Goal: Information Seeking & Learning: Learn about a topic

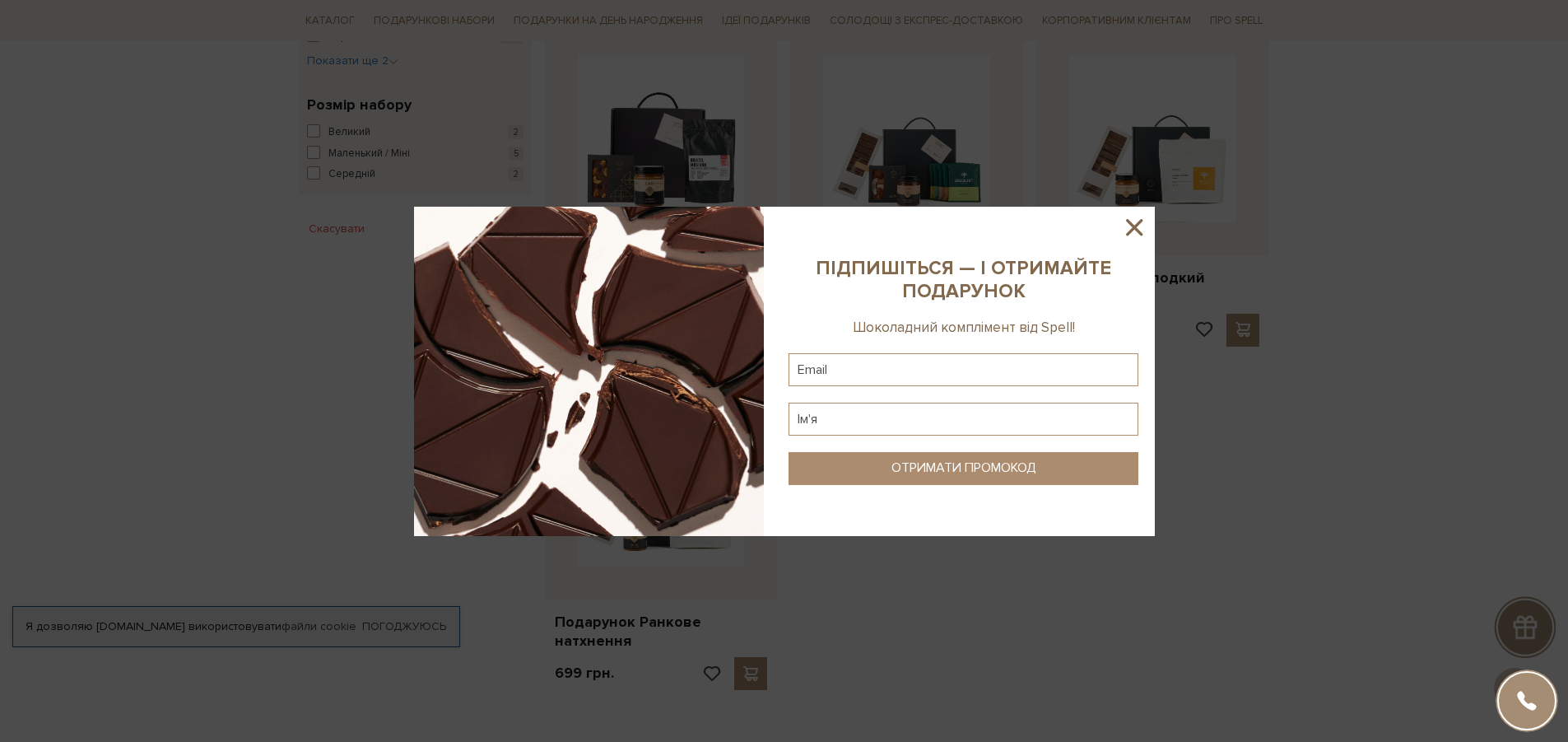
scroll to position [988, 0]
click at [1128, 231] on icon at bounding box center [1134, 227] width 17 height 17
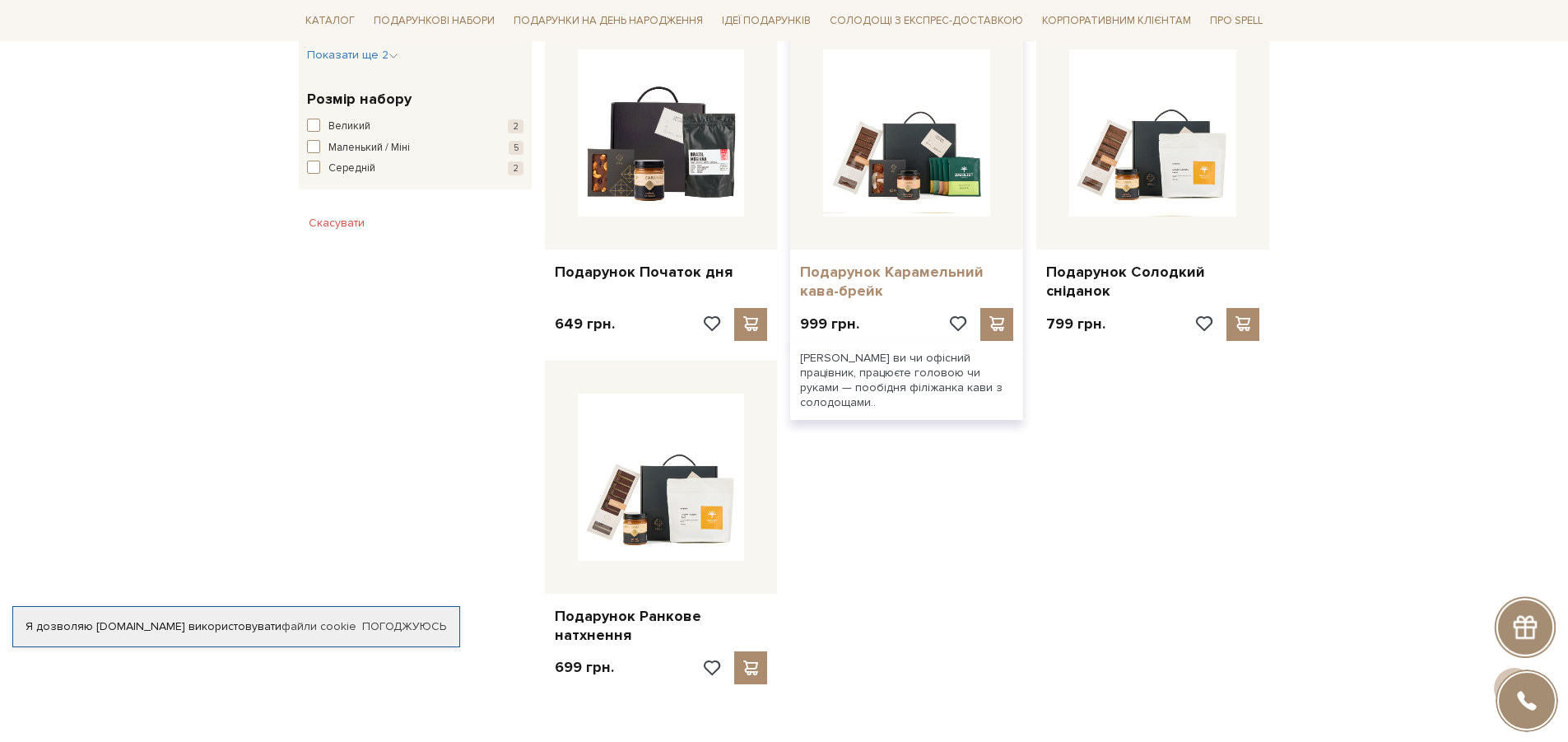
click at [846, 262] on link "Подарунок Карамельний кава-брейк" at bounding box center [906, 282] width 213 height 39
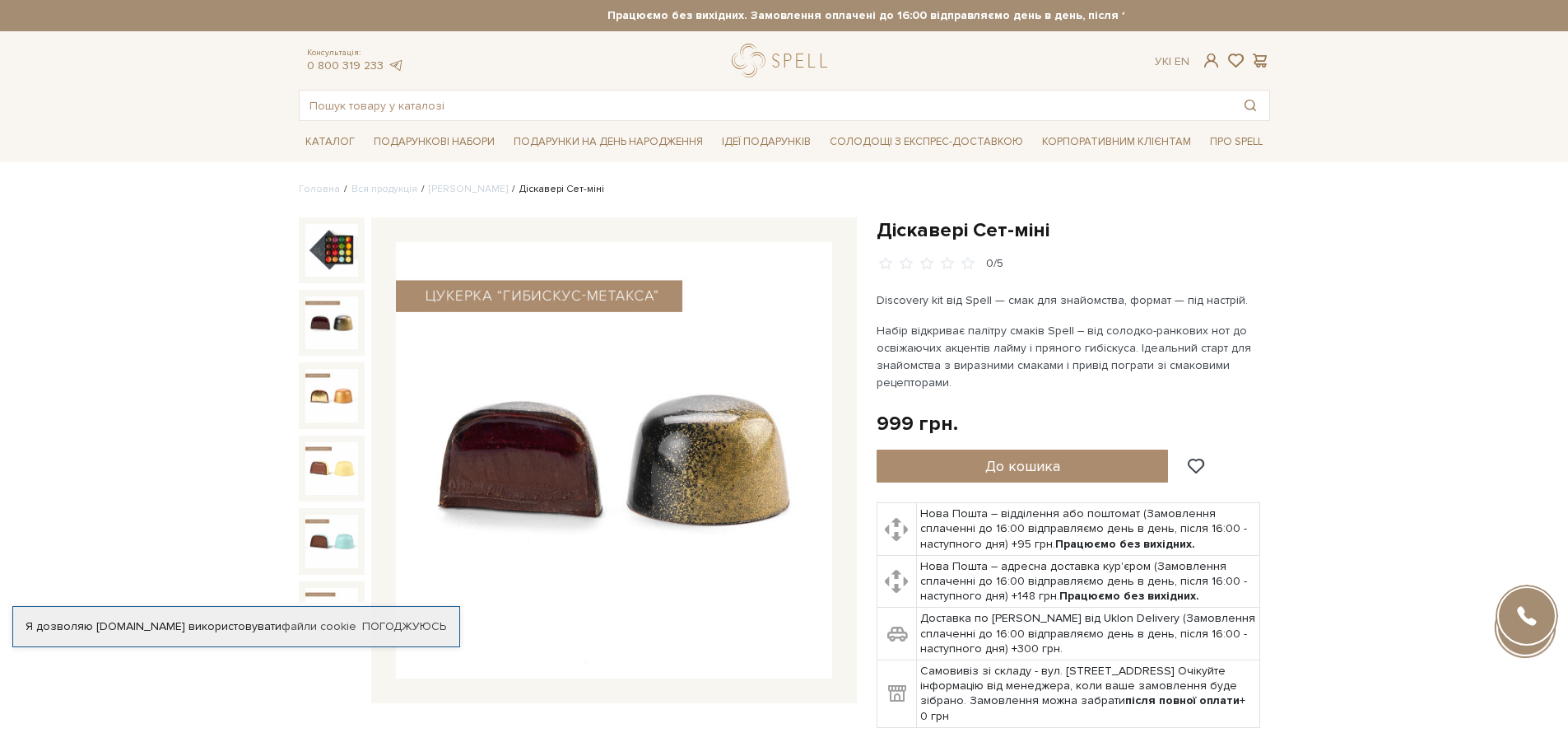
click at [307, 305] on img at bounding box center [331, 322] width 52 height 52
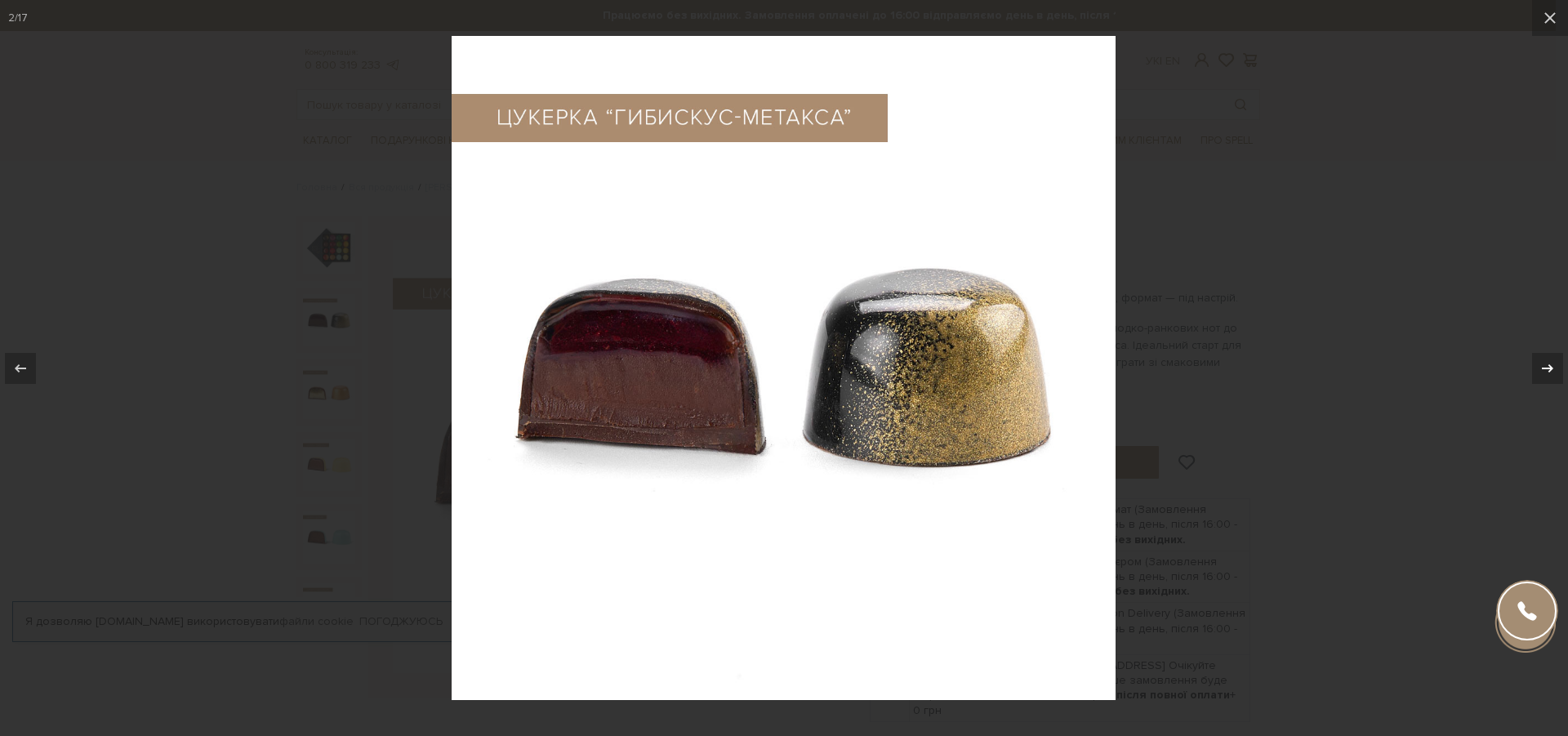
click at [1542, 364] on icon at bounding box center [1547, 368] width 19 height 19
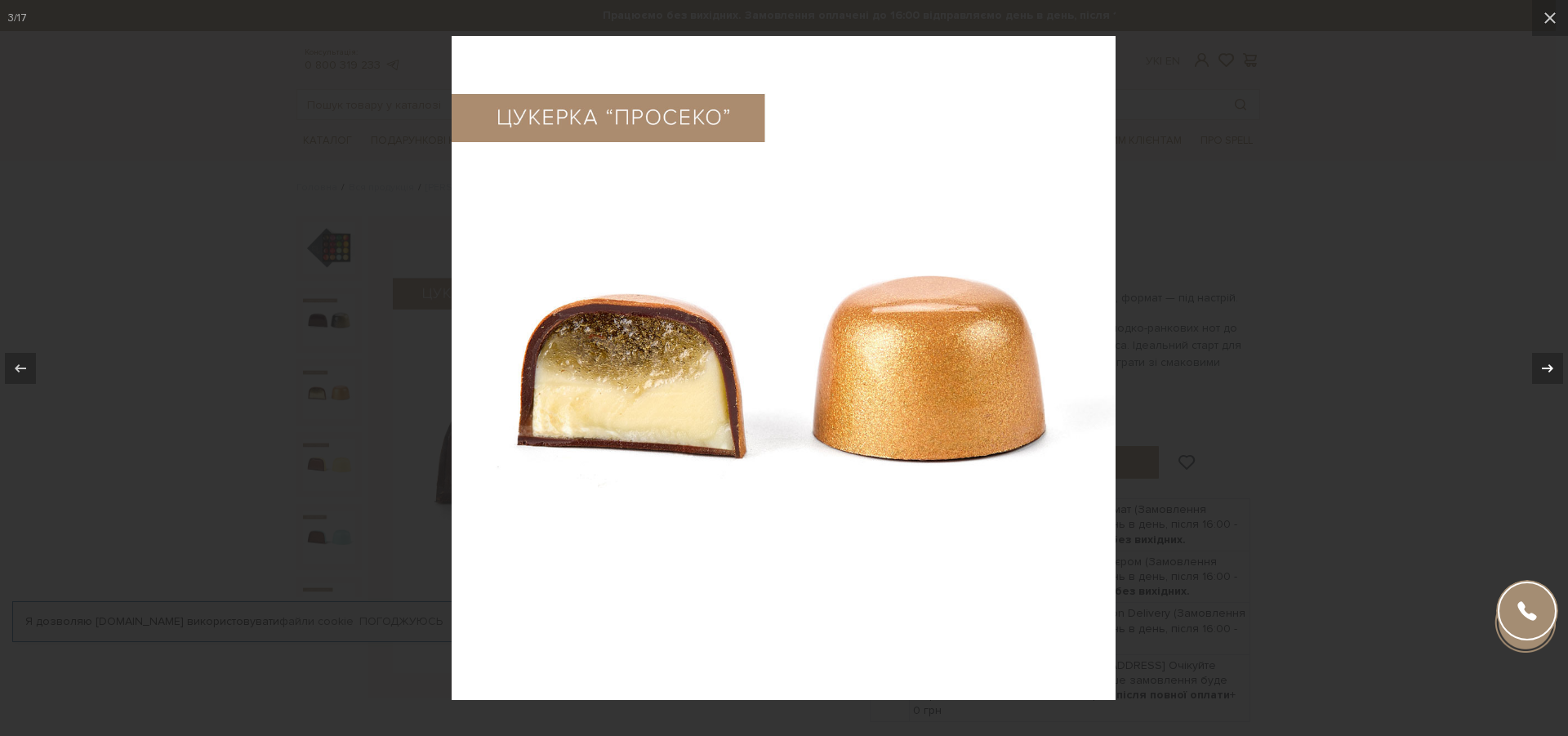
click at [1542, 364] on icon at bounding box center [1547, 368] width 19 height 19
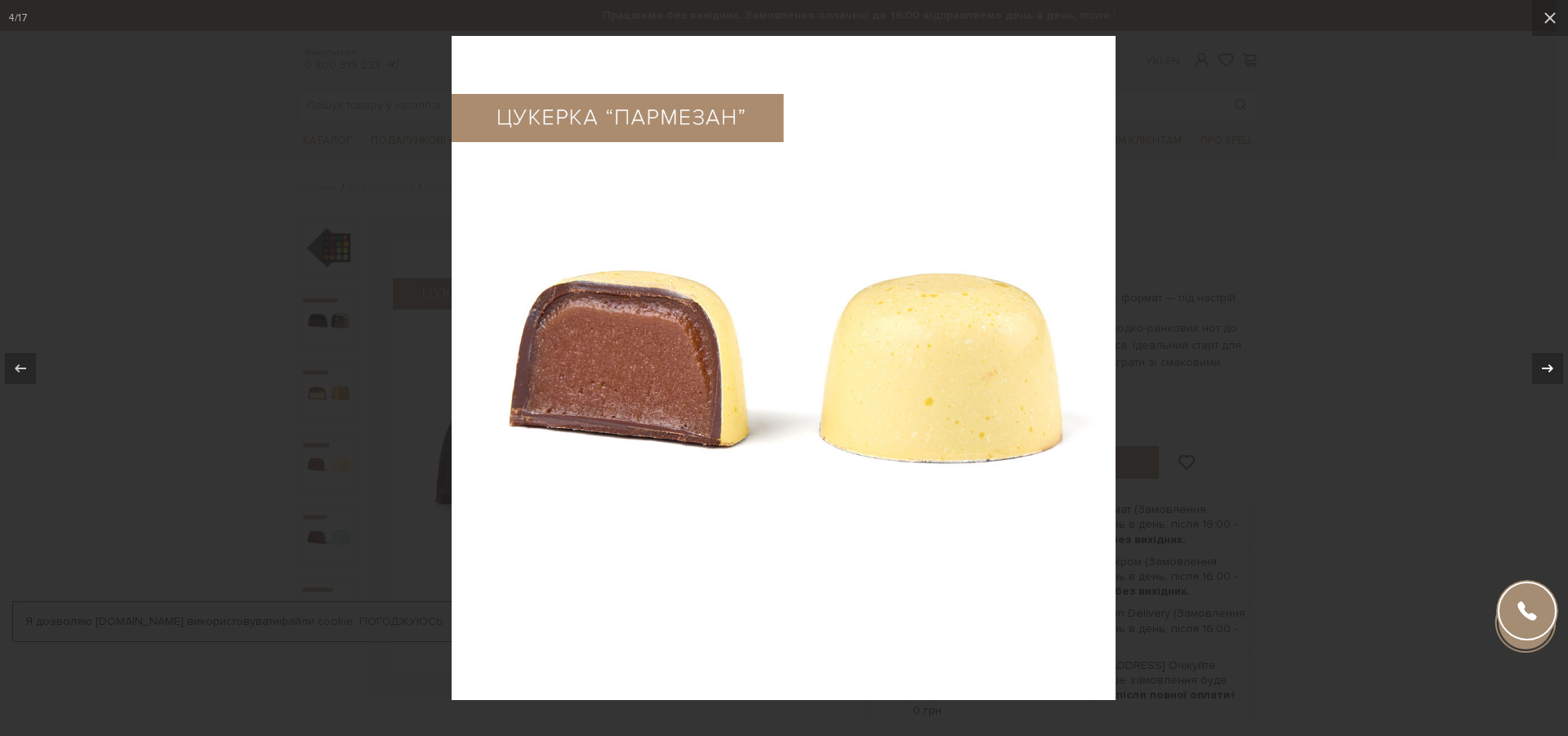
click at [1542, 364] on icon at bounding box center [1547, 368] width 19 height 19
